Goal: Task Accomplishment & Management: Manage account settings

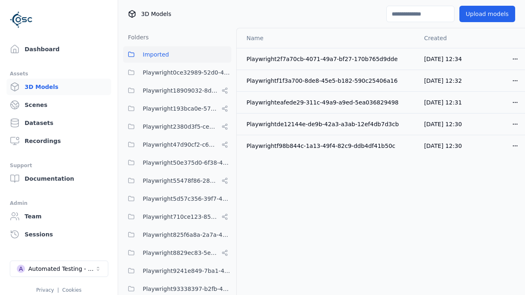
scroll to position [287, 0]
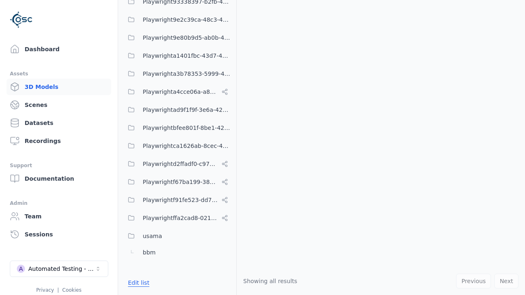
click at [137, 283] on button "Edit list" at bounding box center [138, 283] width 31 height 15
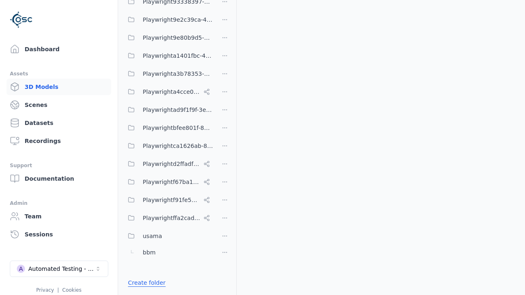
click at [144, 283] on link "Create folder" at bounding box center [147, 283] width 38 height 8
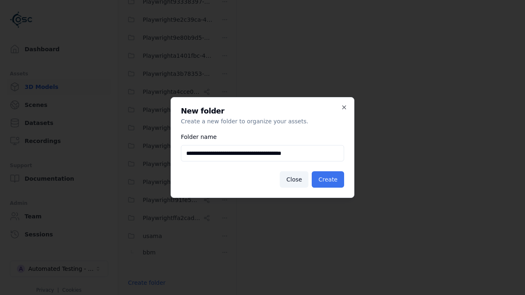
type input "**********"
click at [329, 180] on button "Create" at bounding box center [328, 179] width 32 height 16
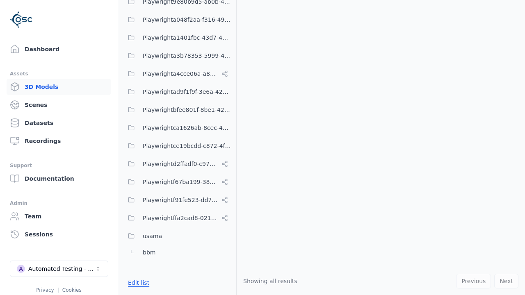
click at [137, 283] on button "Edit list" at bounding box center [138, 283] width 31 height 15
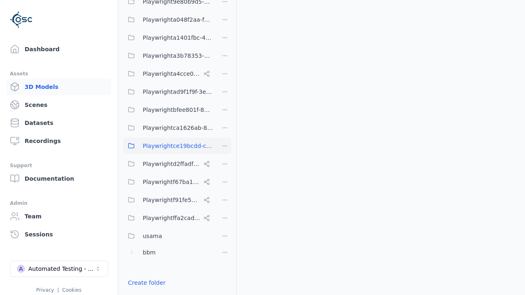
click at [225, 146] on html "Support Dashboard Assets 3D Models Scenes Datasets Recordings Support Documenta…" at bounding box center [262, 147] width 525 height 295
click at [225, 189] on div "Rename" at bounding box center [228, 188] width 55 height 13
